Goal: Information Seeking & Learning: Find specific page/section

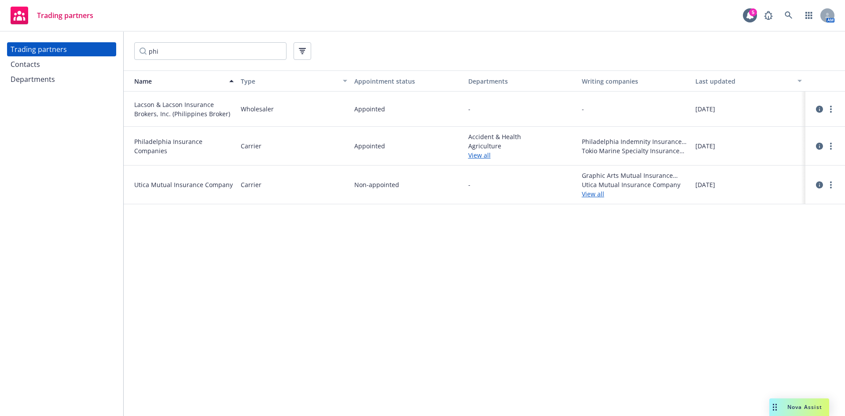
click at [189, 48] on input "phi" at bounding box center [210, 51] width 152 height 18
drag, startPoint x: 0, startPoint y: 0, endPoint x: 68, endPoint y: 49, distance: 83.5
click at [68, 49] on div "Trading partners Contacts Departments phi Name Type Appointment status Departme…" at bounding box center [422, 224] width 845 height 384
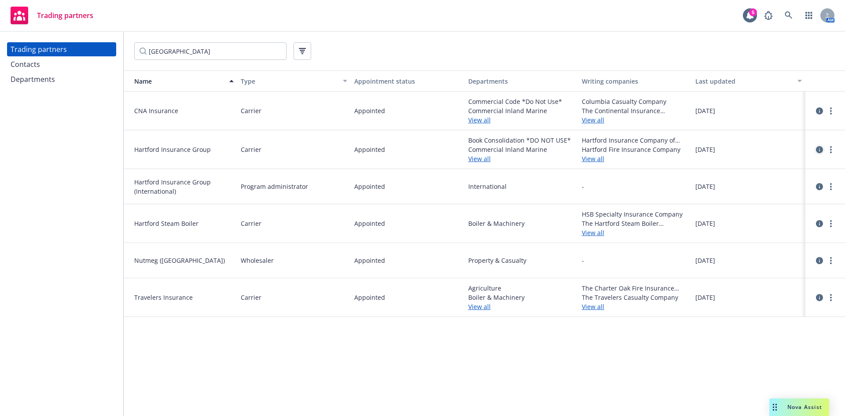
type input "Hartford"
click at [822, 151] on icon "circleInformation" at bounding box center [819, 149] width 7 height 7
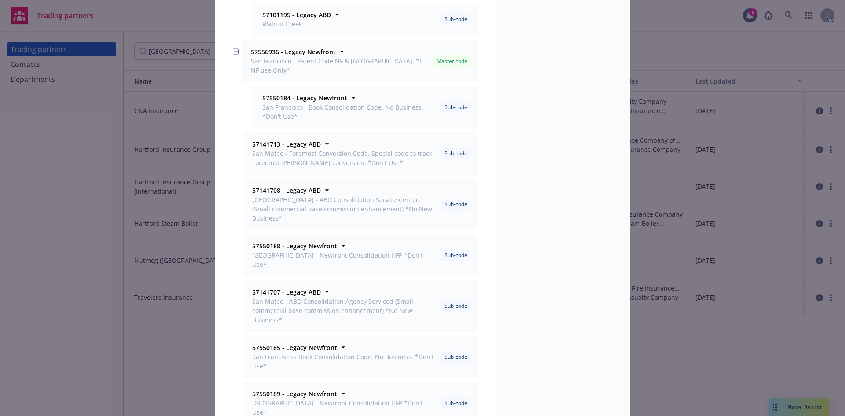
scroll to position [440, 0]
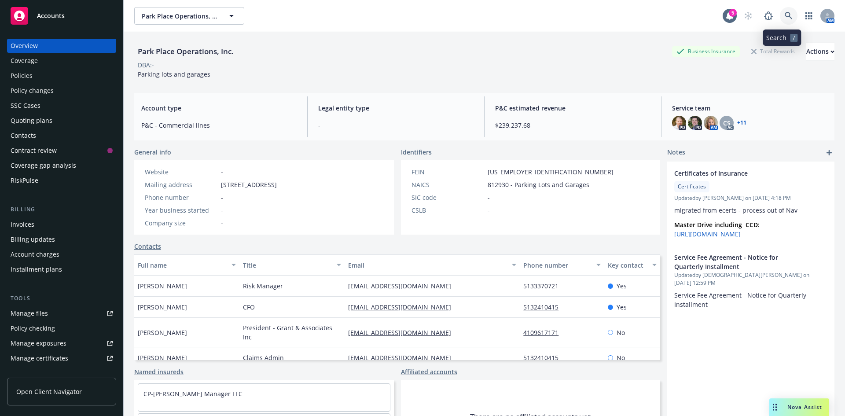
click at [785, 21] on link at bounding box center [789, 16] width 18 height 18
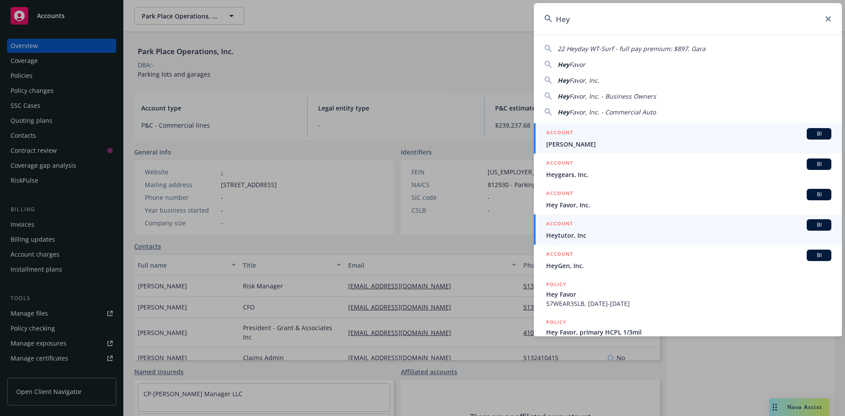
type input "Hey"
click at [586, 224] on div "ACCOUNT BI" at bounding box center [688, 224] width 285 height 11
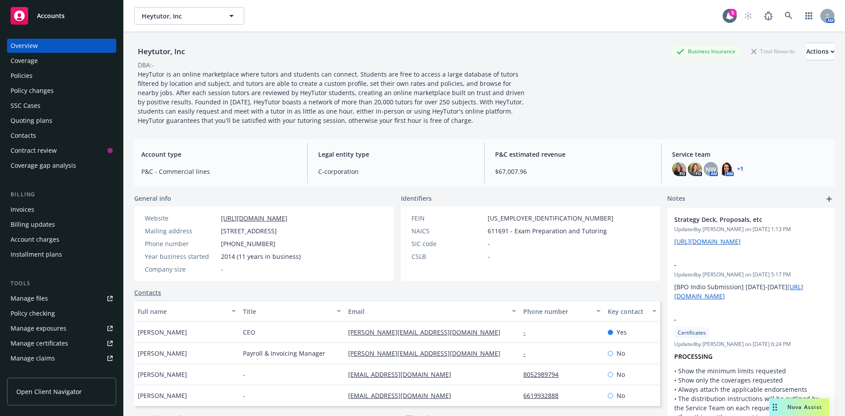
click at [55, 73] on div "Policies" at bounding box center [62, 76] width 102 height 14
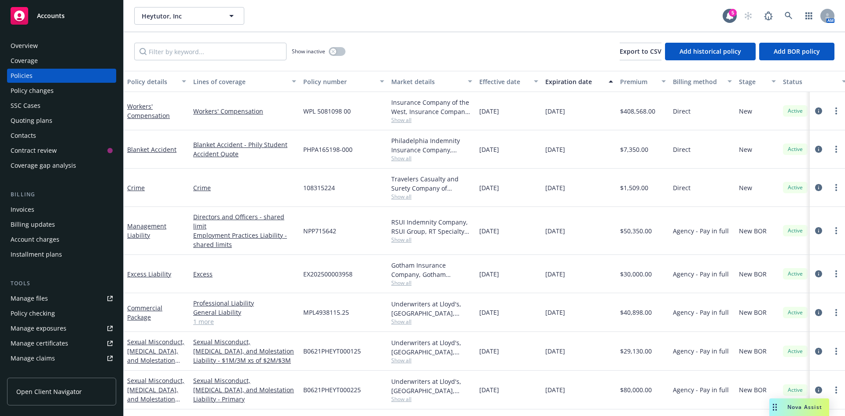
click at [402, 122] on span "Show all" at bounding box center [431, 119] width 81 height 7
click at [371, 255] on div "EX202500003958" at bounding box center [344, 274] width 88 height 38
click at [789, 8] on link at bounding box center [789, 16] width 18 height 18
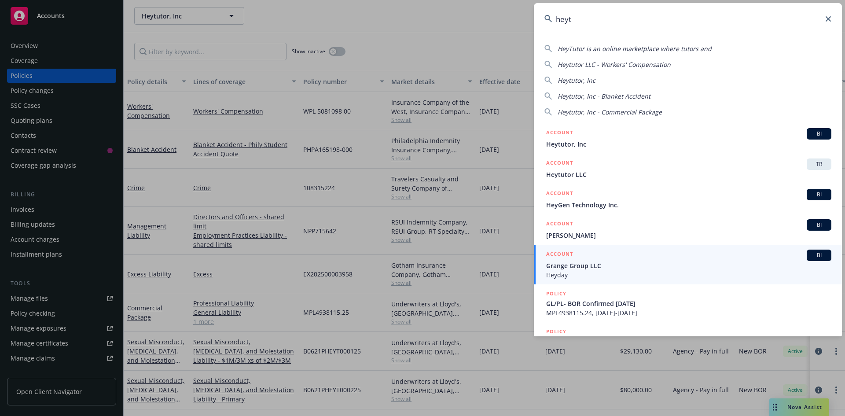
click at [587, 64] on span "Heytutor LLC - Workers' Compensation" at bounding box center [614, 64] width 113 height 8
type input "Heytutor LLC - Workers' Compensation"
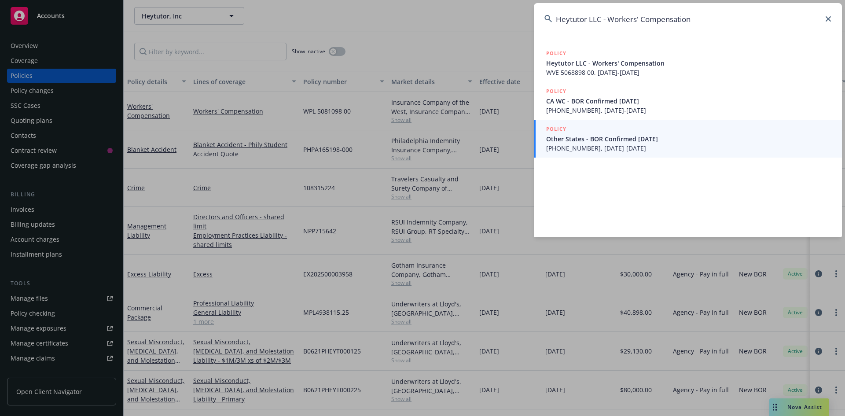
click at [637, 198] on div "POLICY Heytutor LLC - Workers' Compensation WVE 5068898 00, [DATE]-[DATE] POLIC…" at bounding box center [688, 136] width 308 height 202
